Goal: Check status: Check status

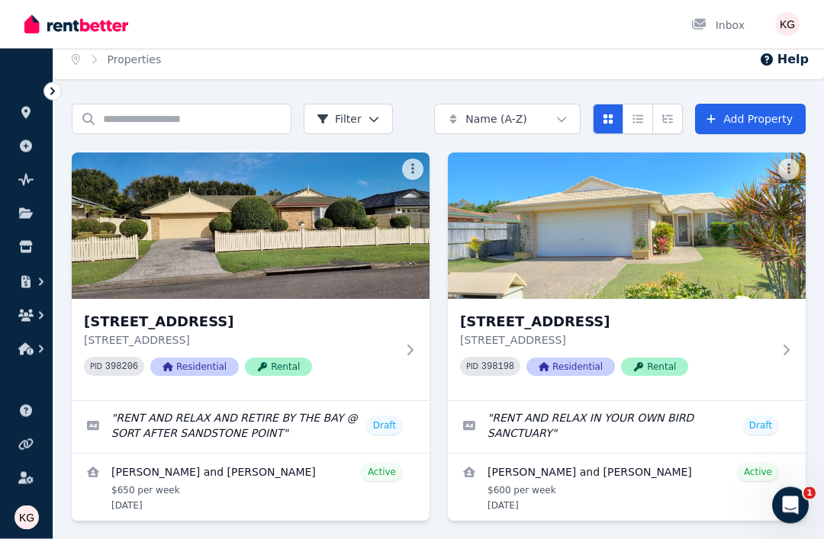
scroll to position [7, 0]
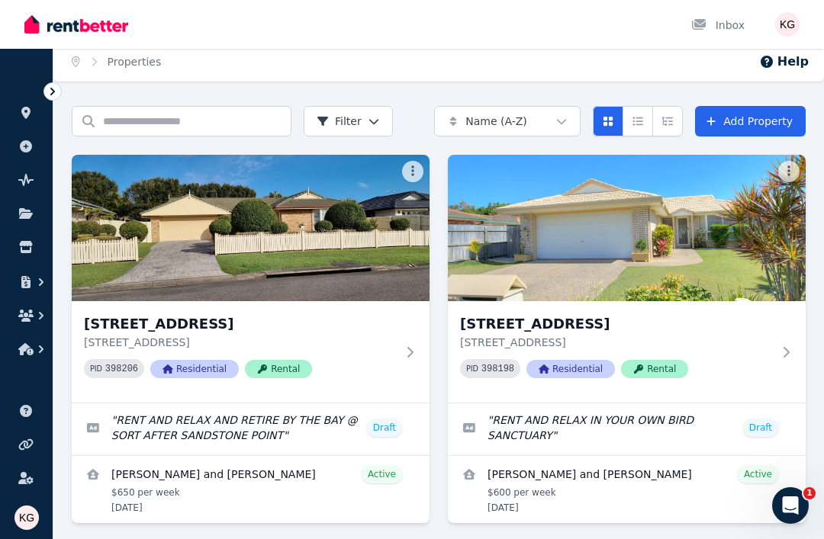
click at [54, 90] on icon at bounding box center [52, 91] width 15 height 15
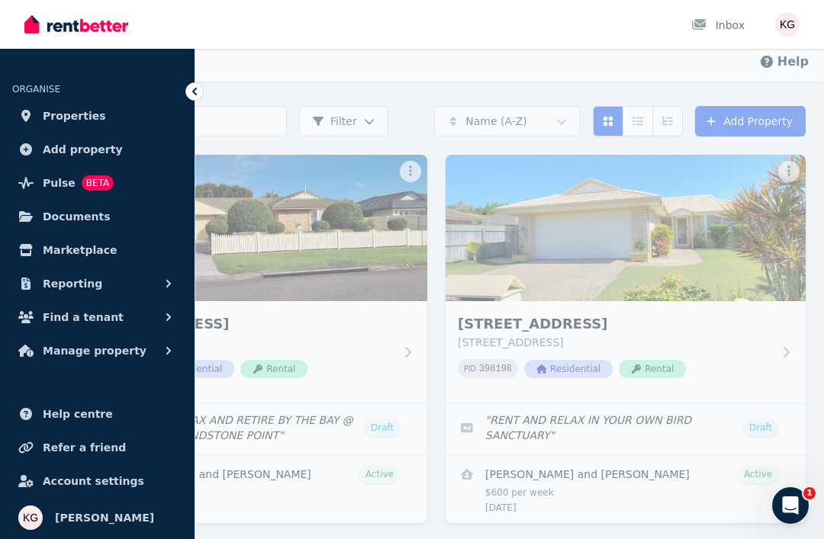
click at [72, 121] on span "Properties" at bounding box center [74, 116] width 63 height 18
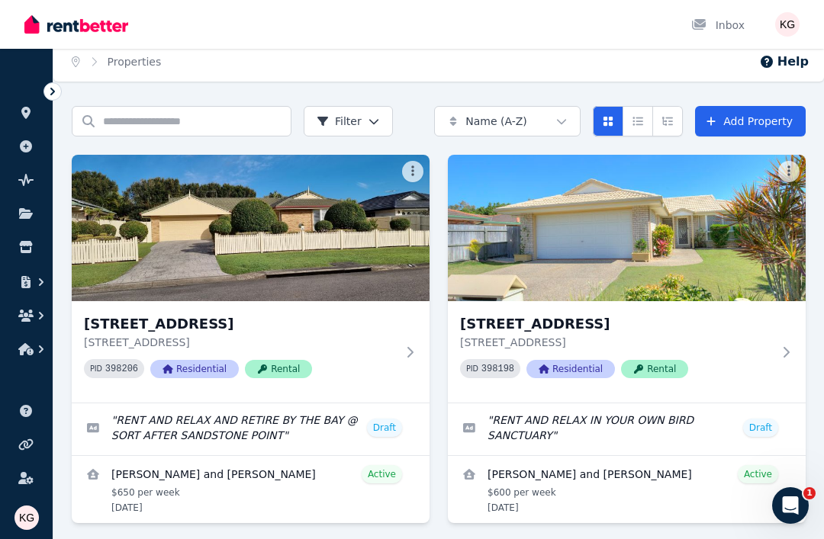
scroll to position [0, 0]
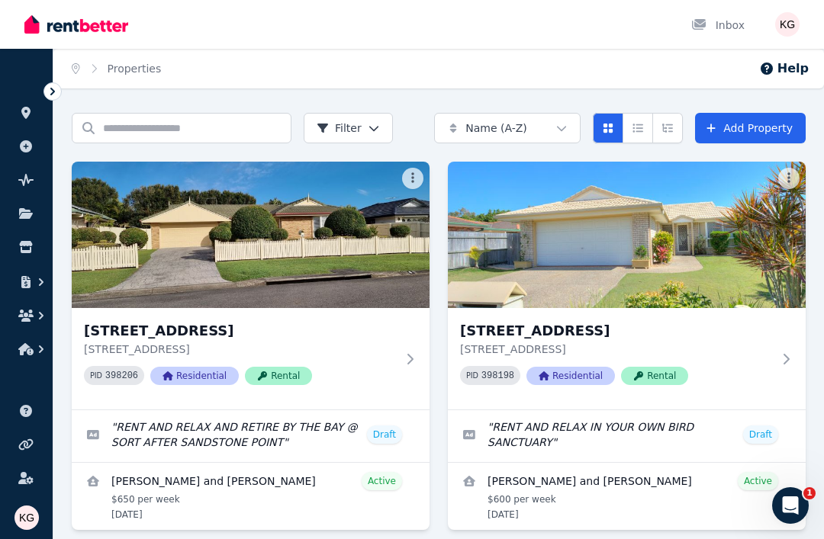
click at [47, 98] on icon at bounding box center [52, 91] width 15 height 15
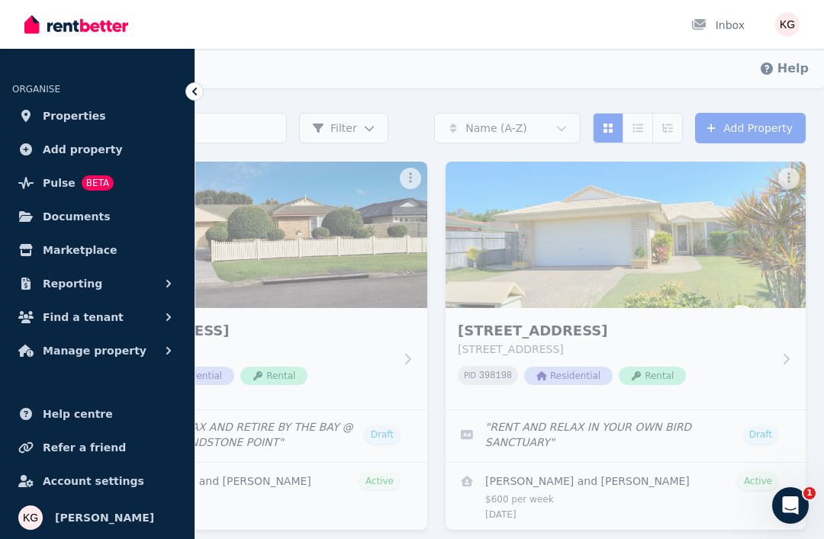
click at [200, 92] on icon at bounding box center [194, 91] width 15 height 15
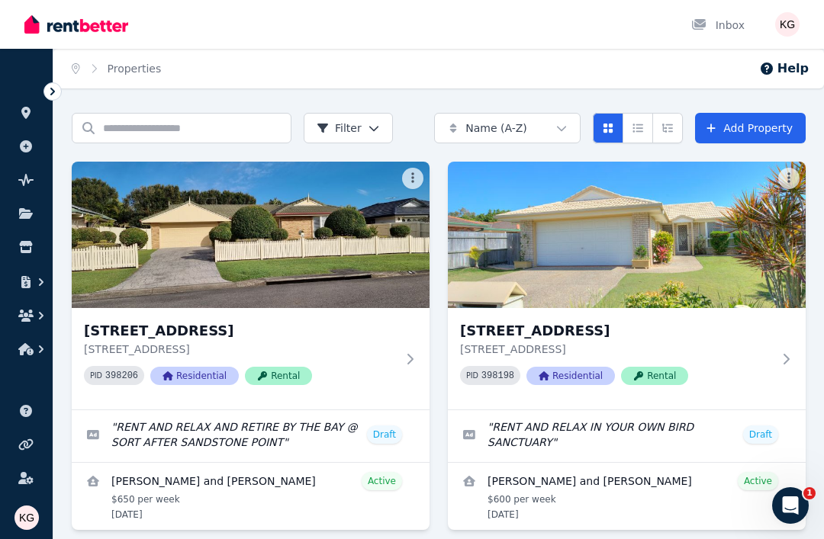
click at [56, 97] on icon at bounding box center [52, 91] width 15 height 15
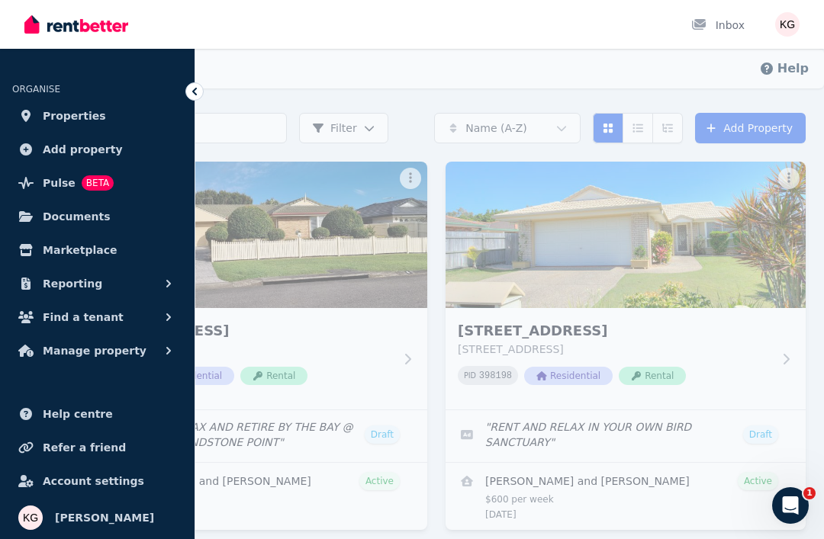
click at [110, 356] on span "Manage property" at bounding box center [95, 351] width 104 height 18
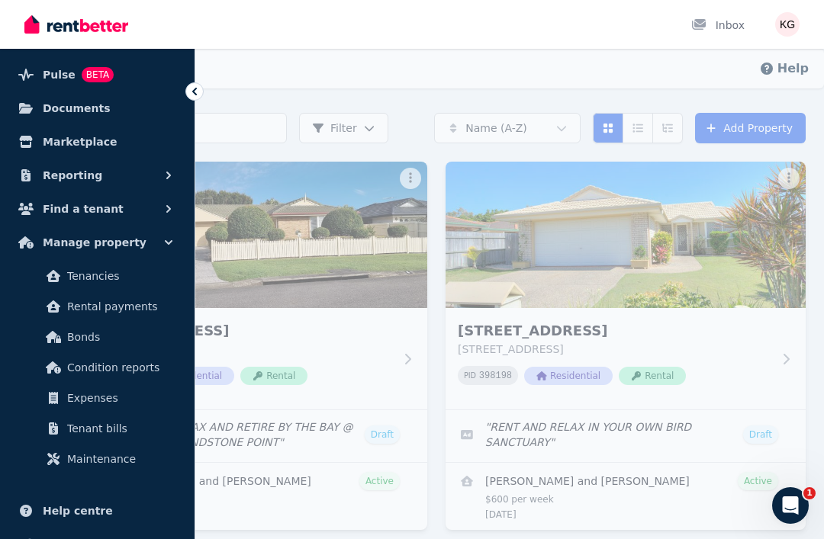
scroll to position [138, 0]
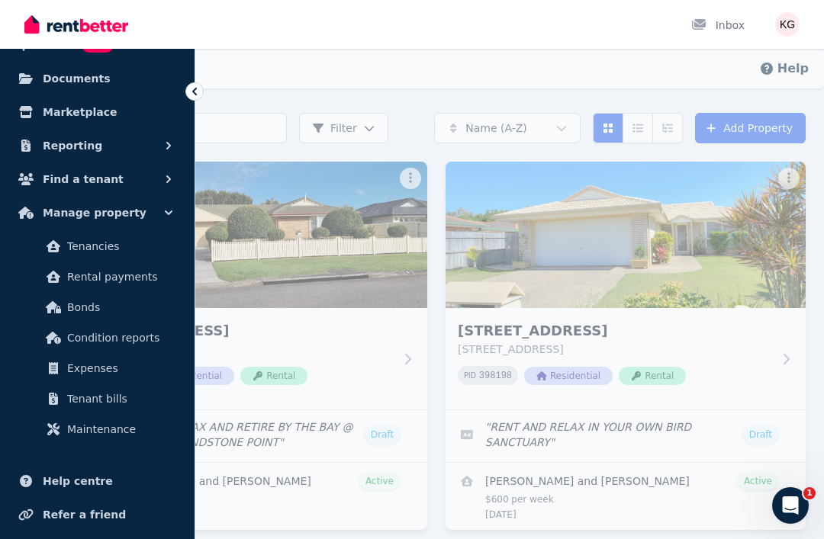
click at [124, 284] on span "Rental payments" at bounding box center [118, 277] width 103 height 18
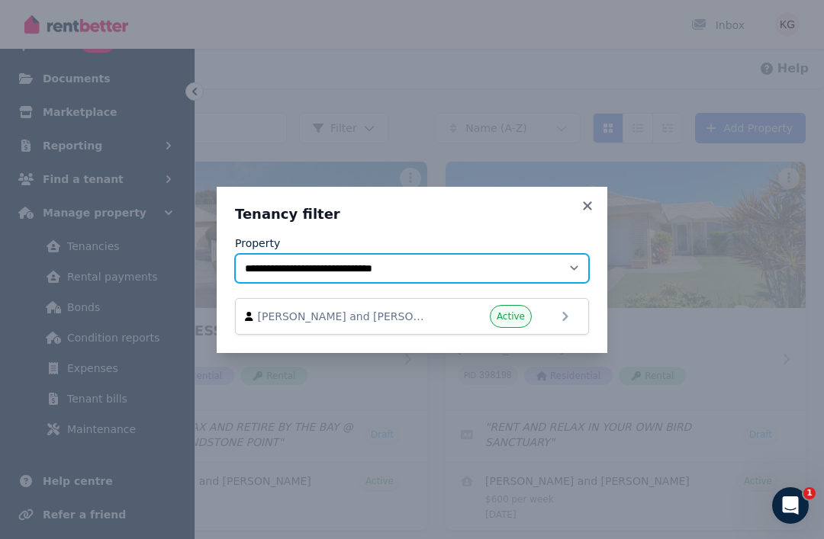
click at [357, 282] on select "**********" at bounding box center [412, 268] width 354 height 29
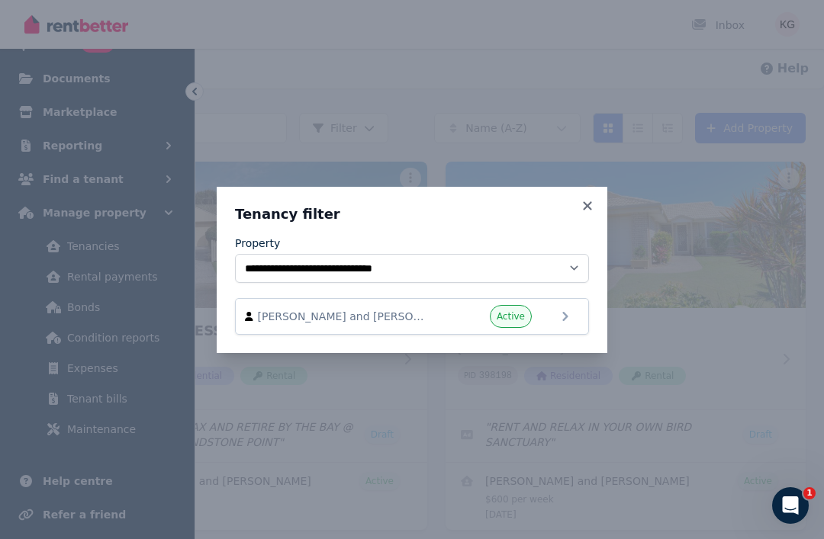
click at [585, 210] on icon at bounding box center [587, 206] width 15 height 14
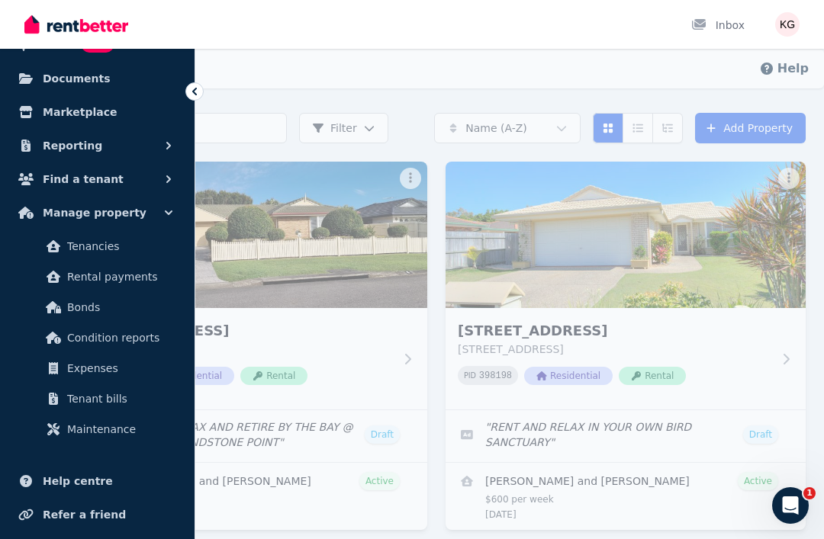
click at [97, 371] on span "Expenses" at bounding box center [118, 368] width 103 height 18
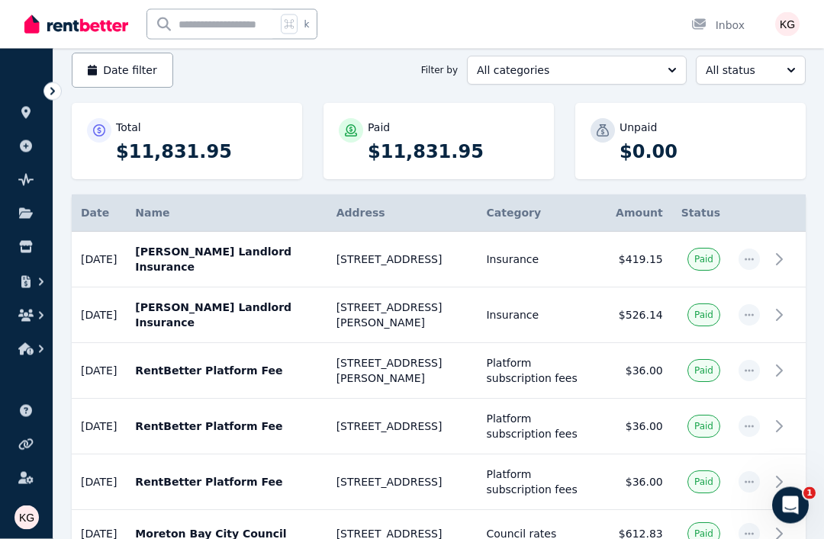
scroll to position [144, 0]
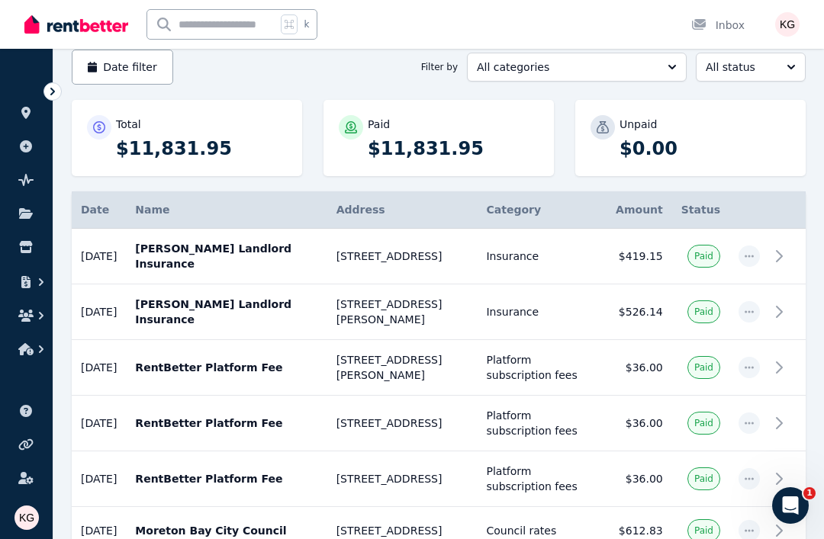
click at [40, 353] on icon "button" at bounding box center [41, 350] width 5 height 8
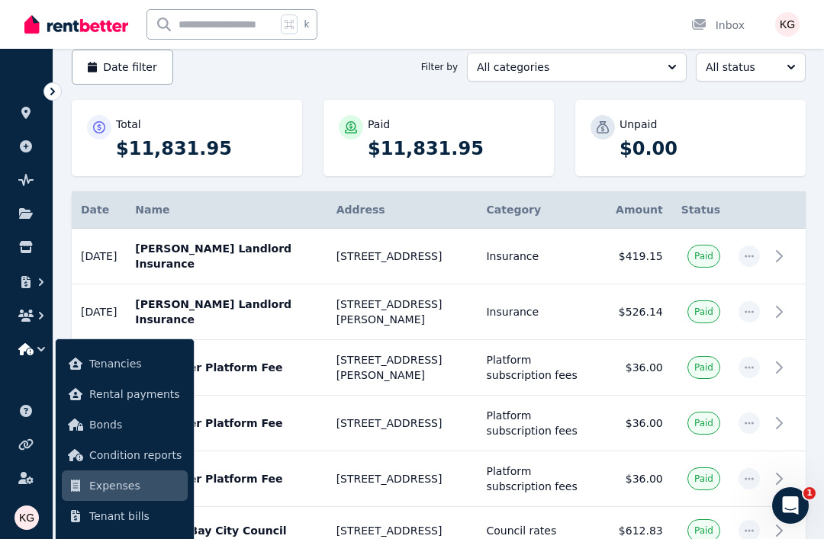
click at [668, 64] on button "All categories" at bounding box center [577, 67] width 220 height 29
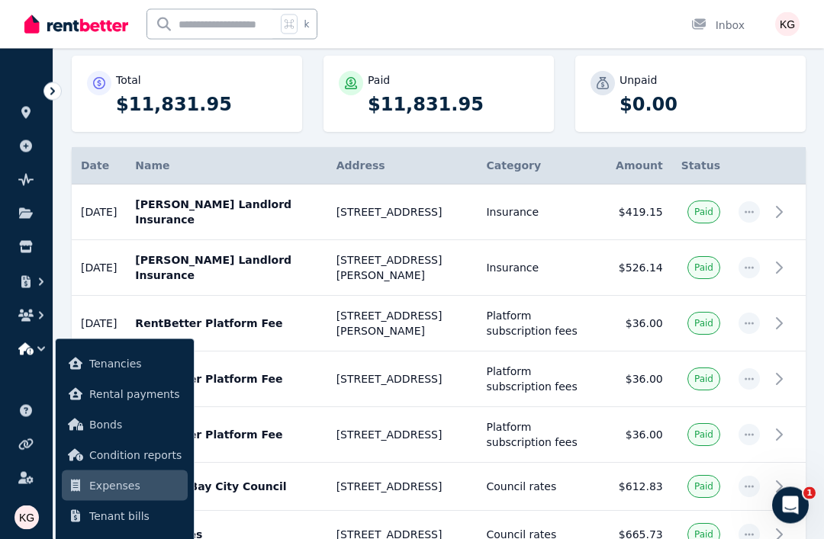
scroll to position [252, 0]
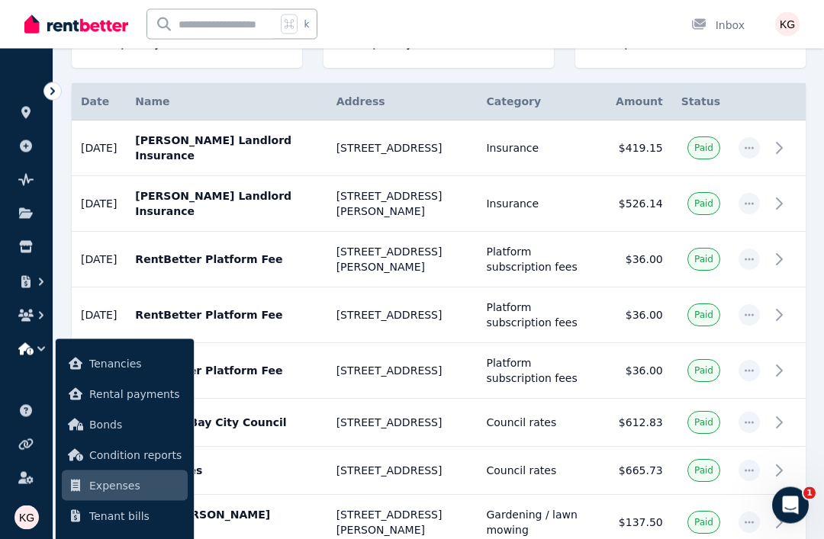
click at [40, 282] on icon "button" at bounding box center [41, 282] width 15 height 15
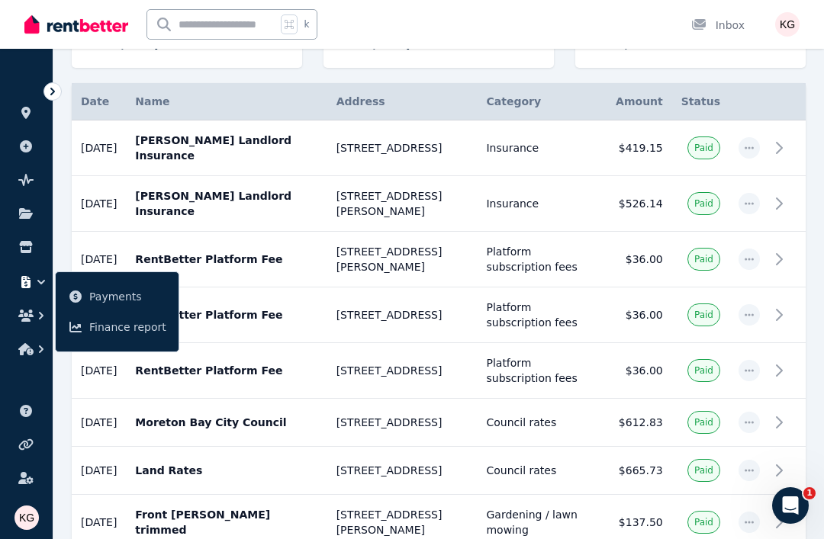
click at [113, 297] on span "Payments" at bounding box center [127, 297] width 77 height 18
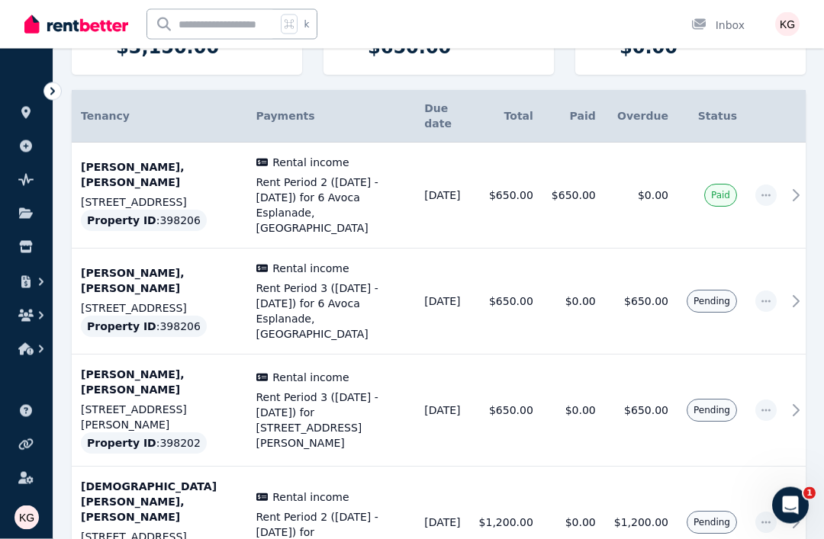
scroll to position [243, 0]
click at [798, 186] on icon at bounding box center [796, 195] width 18 height 18
click at [310, 293] on span "Rent Period 3 ([DATE] - [DATE]) for 6 Avoca Esplanade, [GEOGRAPHIC_DATA]" at bounding box center [331, 311] width 150 height 61
click at [152, 530] on p "[STREET_ADDRESS]" at bounding box center [159, 537] width 157 height 15
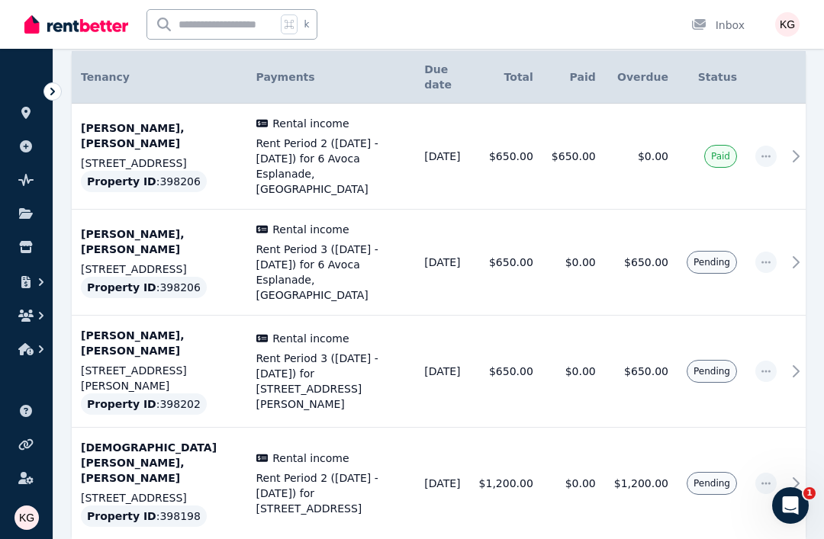
click at [188, 341] on td "[PERSON_NAME], [PERSON_NAME] [STREET_ADDRESS][PERSON_NAME] Property ID : 398202" at bounding box center [160, 372] width 176 height 112
click at [720, 150] on span "Paid" at bounding box center [720, 156] width 19 height 12
click at [151, 491] on p "[STREET_ADDRESS]" at bounding box center [159, 498] width 157 height 15
click at [129, 124] on p "[PERSON_NAME], [PERSON_NAME]" at bounding box center [159, 136] width 157 height 31
click at [141, 363] on p "[STREET_ADDRESS][PERSON_NAME]" at bounding box center [159, 378] width 157 height 31
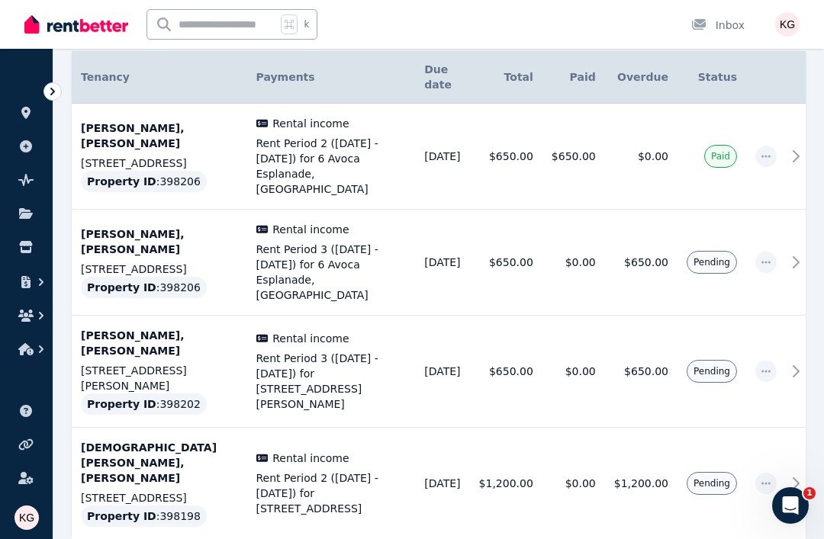
click at [152, 491] on p "[STREET_ADDRESS]" at bounding box center [159, 498] width 157 height 15
click at [176, 364] on p "[STREET_ADDRESS][PERSON_NAME]" at bounding box center [159, 378] width 157 height 31
click at [704, 145] on span "Paid" at bounding box center [720, 156] width 33 height 23
click at [131, 262] on p "[STREET_ADDRESS]" at bounding box center [159, 269] width 157 height 15
